Goal: Task Accomplishment & Management: Manage account settings

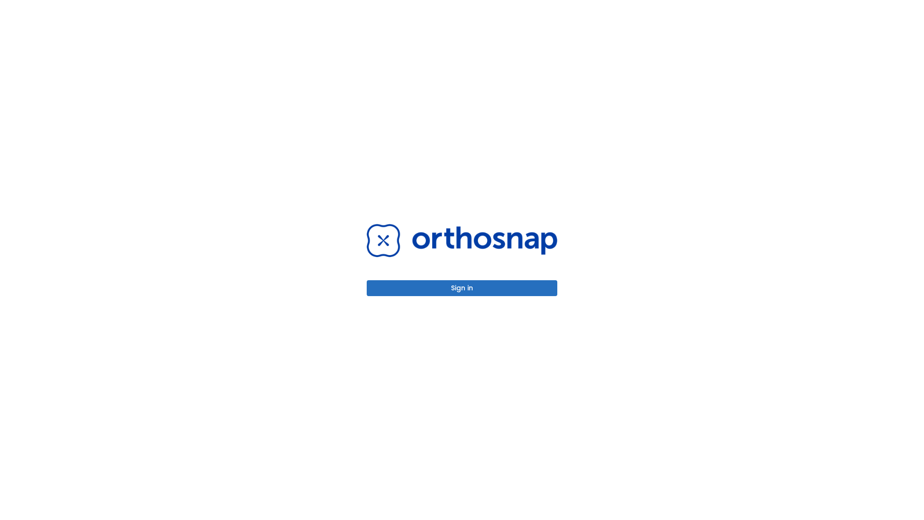
click at [462, 288] on button "Sign in" at bounding box center [462, 288] width 191 height 16
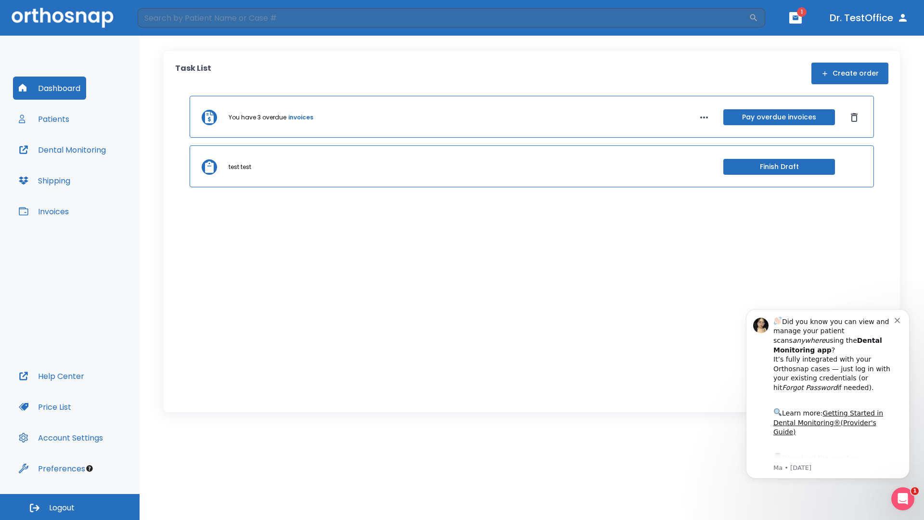
click at [70, 507] on span "Logout" at bounding box center [62, 508] width 26 height 11
